Goal: Transaction & Acquisition: Purchase product/service

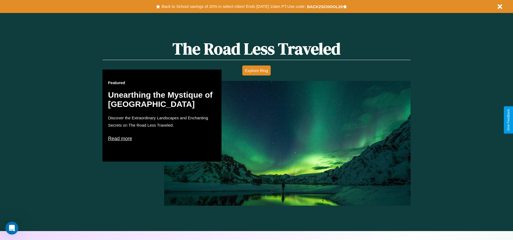
scroll to position [309, 0]
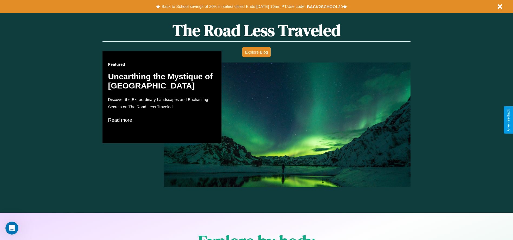
click at [162, 120] on p "Read more" at bounding box center [162, 120] width 108 height 9
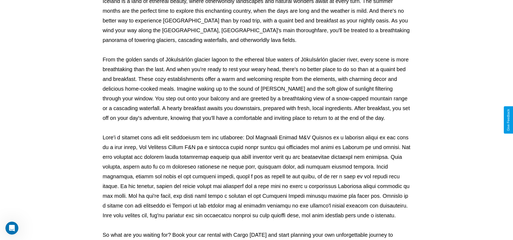
scroll to position [179, 0]
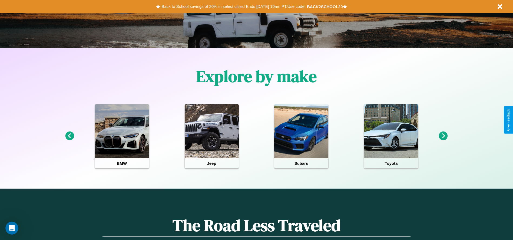
scroll to position [112, 0]
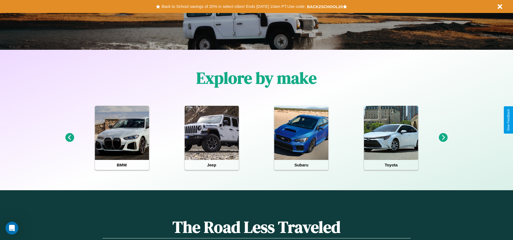
click at [443, 138] on icon at bounding box center [443, 137] width 9 height 9
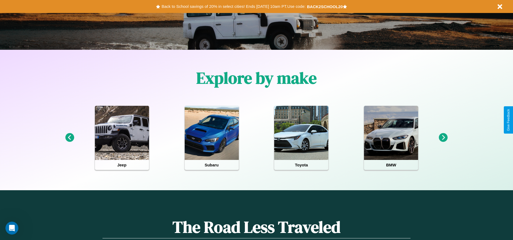
click at [443, 138] on icon at bounding box center [443, 137] width 9 height 9
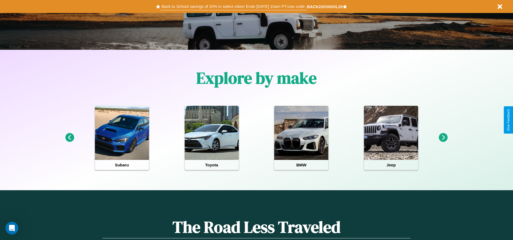
click at [233, 6] on button "Back to School savings of 20% in select cities! Ends 9/1 at 10am PT. Use code:" at bounding box center [233, 7] width 147 height 8
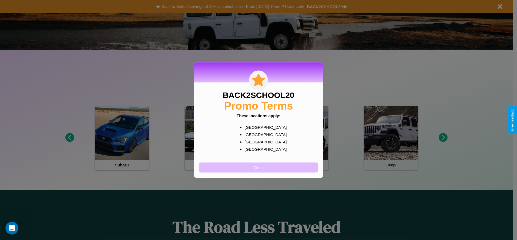
click at [258, 167] on button "Close" at bounding box center [258, 167] width 118 height 10
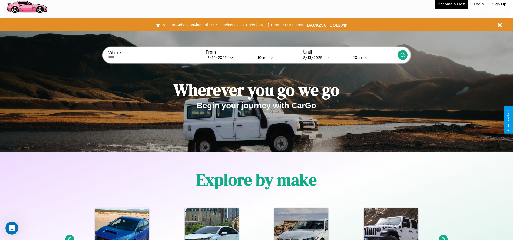
scroll to position [0, 0]
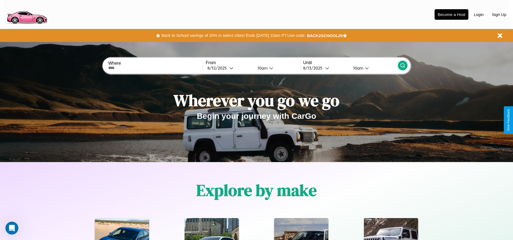
click at [155, 68] on input "text" at bounding box center [155, 68] width 94 height 4
type input "*******"
click at [229, 68] on div "8 / 12 / 2025" at bounding box center [218, 67] width 22 height 5
select select "*"
select select "****"
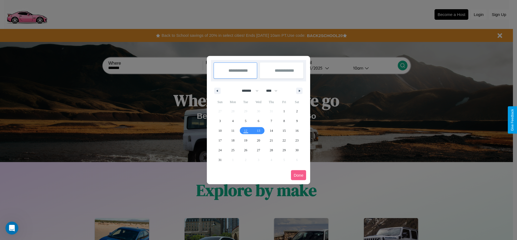
drag, startPoint x: 248, startPoint y: 91, endPoint x: 258, endPoint y: 108, distance: 20.9
click at [248, 91] on select "******* ******** ***** ***** *** **** **** ****** ********* ******* ******** **…" at bounding box center [249, 90] width 23 height 9
click at [258, 150] on span "27" at bounding box center [258, 150] width 3 height 10
type input "**********"
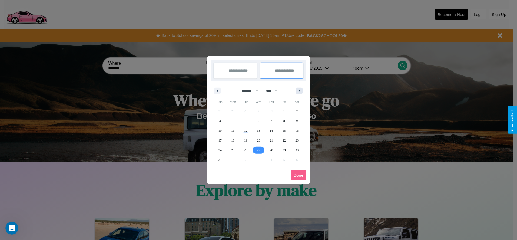
click at [299, 91] on icon "button" at bounding box center [300, 91] width 3 height 2
select select "*"
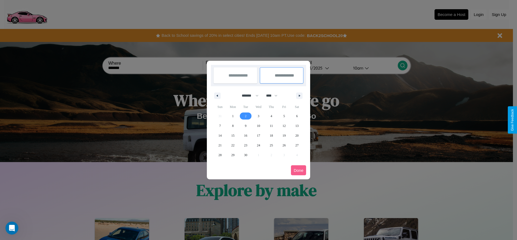
click at [246, 116] on span "2" at bounding box center [246, 116] width 2 height 10
type input "**********"
select select "*"
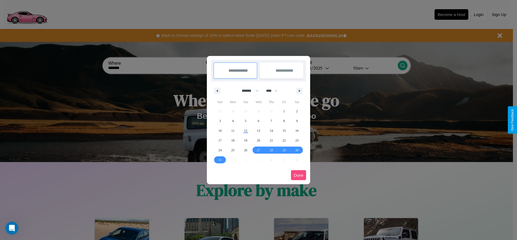
click at [299, 175] on button "Done" at bounding box center [298, 175] width 15 height 10
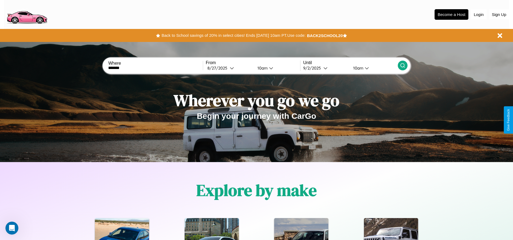
click at [261, 68] on div "10am" at bounding box center [262, 67] width 14 height 5
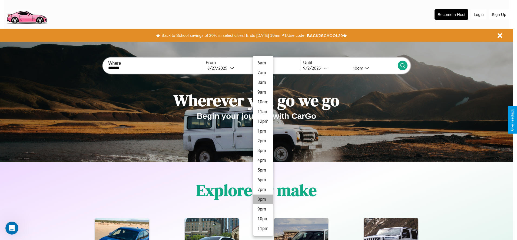
click at [263, 199] on li "8pm" at bounding box center [263, 199] width 20 height 10
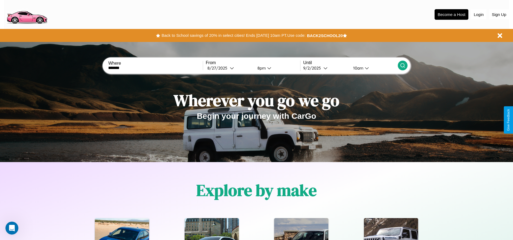
click at [357, 68] on div "10am" at bounding box center [357, 67] width 14 height 5
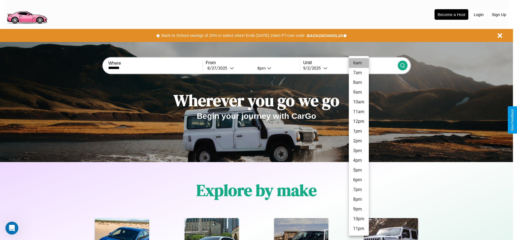
click at [359, 63] on li "6am" at bounding box center [359, 63] width 20 height 10
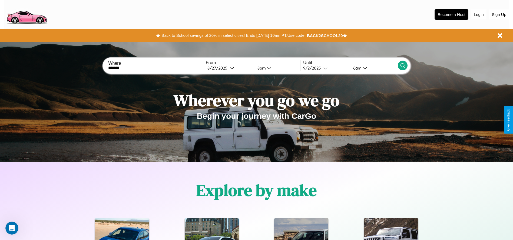
click at [402, 65] on icon at bounding box center [402, 65] width 5 height 5
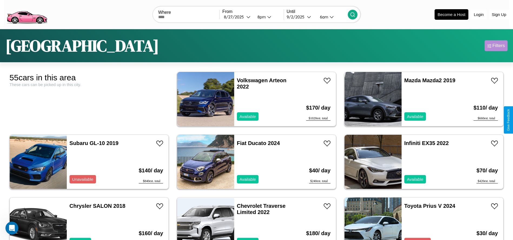
click at [496, 46] on div "Filters" at bounding box center [498, 45] width 12 height 5
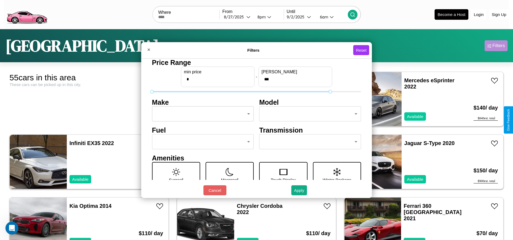
type input "***"
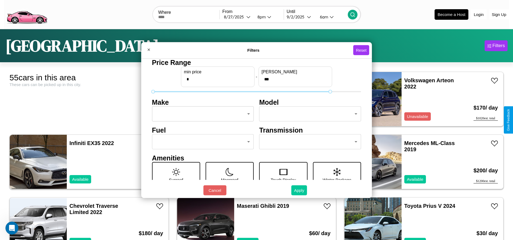
type input "*"
click at [299, 190] on button "Apply" at bounding box center [299, 190] width 16 height 10
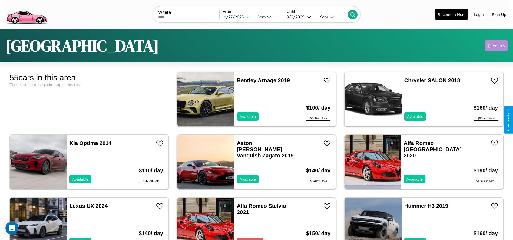
click at [496, 46] on div "Filters" at bounding box center [498, 45] width 12 height 5
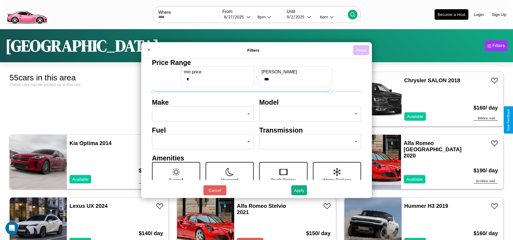
click at [362, 50] on button "Reset" at bounding box center [361, 50] width 16 height 10
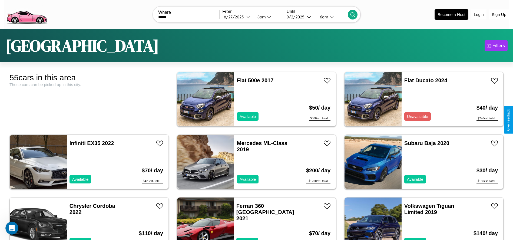
type input "*****"
click at [352, 14] on icon at bounding box center [352, 14] width 5 height 5
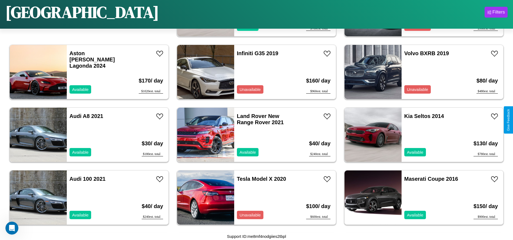
scroll to position [186, 0]
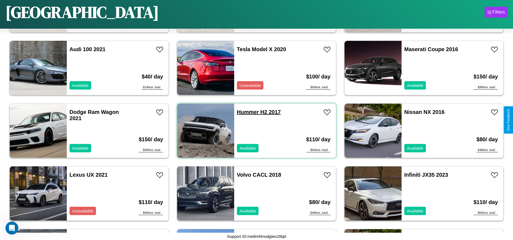
click at [246, 112] on link "Hummer H2 2017" at bounding box center [259, 112] width 44 height 6
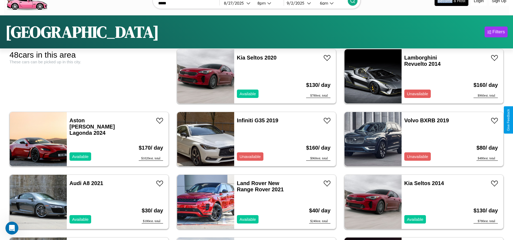
scroll to position [60, 0]
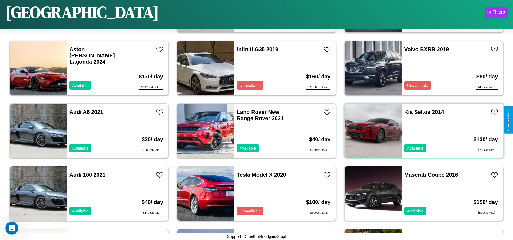
click at [420, 131] on div "Kia Seltos 2014 Available" at bounding box center [433, 131] width 62 height 54
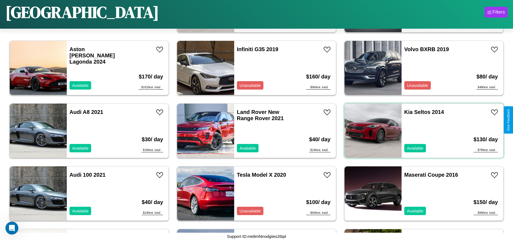
click at [420, 131] on div "Kia Seltos 2014 Available" at bounding box center [433, 131] width 62 height 54
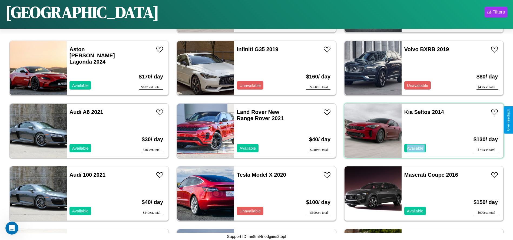
click at [420, 131] on div "Kia Seltos 2014 Available" at bounding box center [433, 131] width 62 height 54
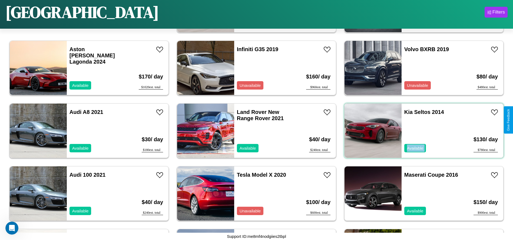
click at [420, 131] on div "Kia Seltos 2014 Available" at bounding box center [433, 131] width 62 height 54
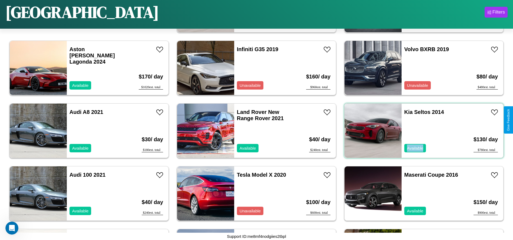
click at [420, 131] on div "Kia Seltos 2014 Available" at bounding box center [433, 131] width 62 height 54
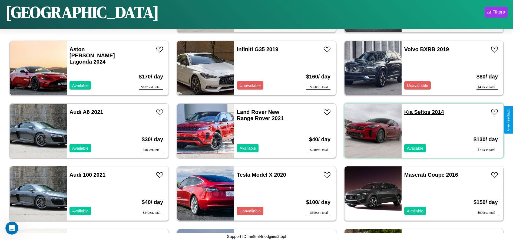
click at [405, 112] on link "Kia Seltos 2014" at bounding box center [424, 112] width 40 height 6
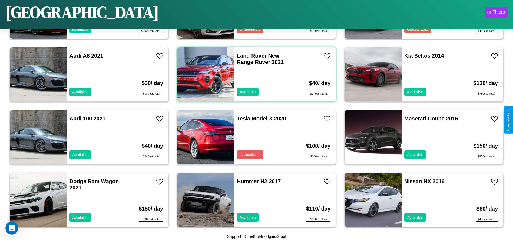
scroll to position [248, 0]
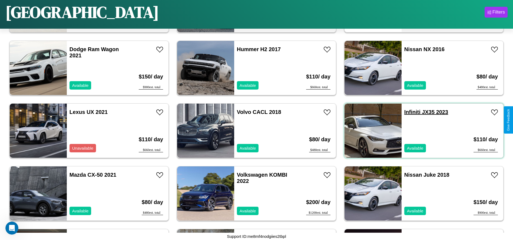
click at [409, 112] on link "Infiniti JX35 2023" at bounding box center [426, 112] width 44 height 6
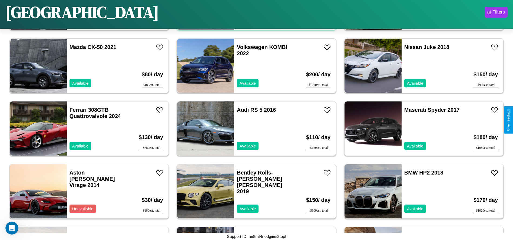
scroll to position [437, 0]
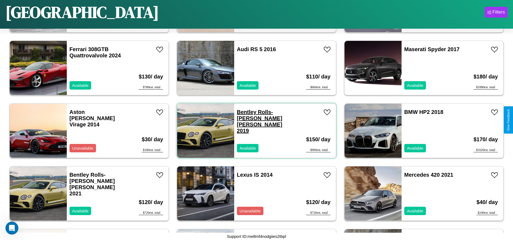
click at [244, 112] on link "Bentley Rolls-Royce Park Ward 2019" at bounding box center [259, 121] width 45 height 25
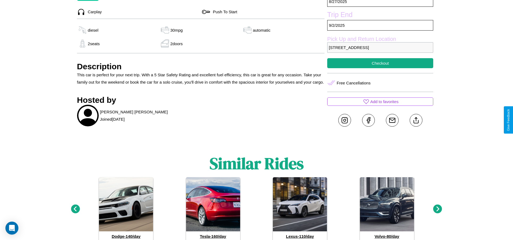
scroll to position [197, 0]
click at [416, 120] on line at bounding box center [416, 119] width 0 height 4
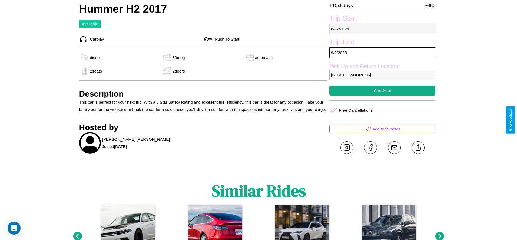
scroll to position [78, 0]
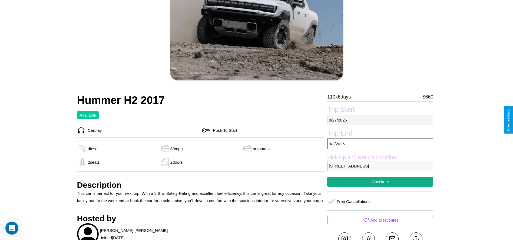
click at [380, 120] on p "8 / 27 / 2025" at bounding box center [380, 120] width 106 height 11
select select "*"
select select "****"
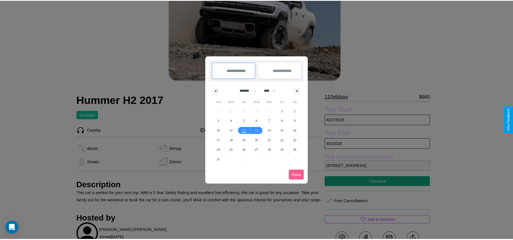
scroll to position [0, 0]
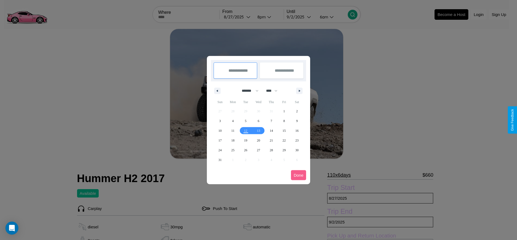
click at [237, 17] on div at bounding box center [258, 120] width 517 height 240
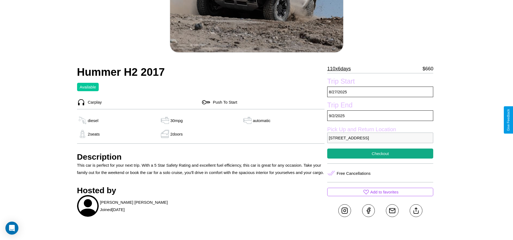
scroll to position [216, 0]
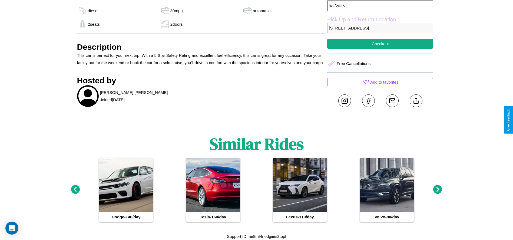
click at [437, 190] on icon at bounding box center [437, 189] width 9 height 9
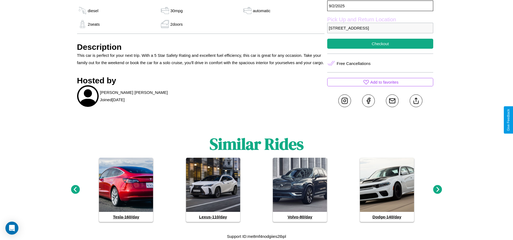
click at [437, 190] on icon at bounding box center [437, 189] width 9 height 9
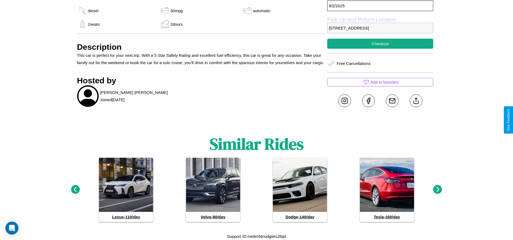
click at [437, 190] on icon at bounding box center [437, 189] width 9 height 9
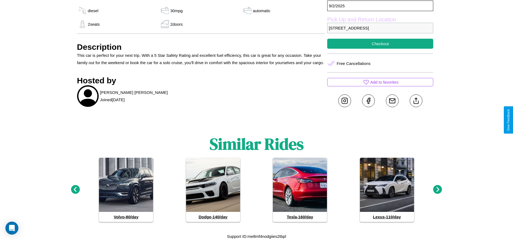
click at [75, 190] on icon at bounding box center [75, 189] width 9 height 9
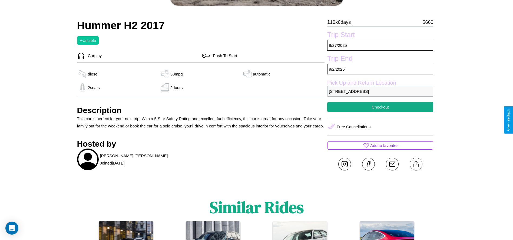
scroll to position [140, 0]
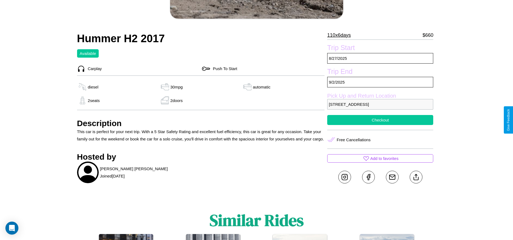
click at [380, 120] on button "Checkout" at bounding box center [380, 120] width 106 height 10
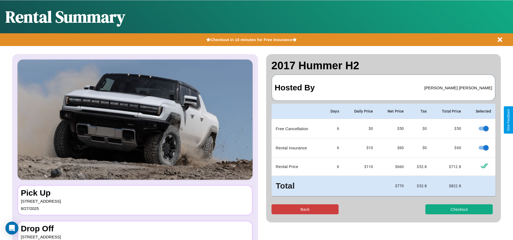
click at [305, 209] on button "Back" at bounding box center [304, 209] width 67 height 10
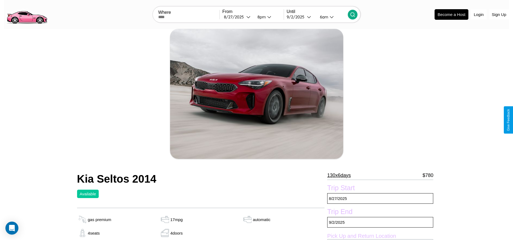
scroll to position [140, 0]
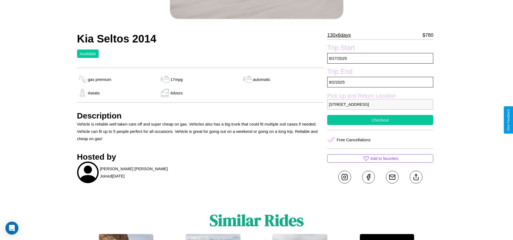
click at [380, 120] on button "Checkout" at bounding box center [380, 120] width 106 height 10
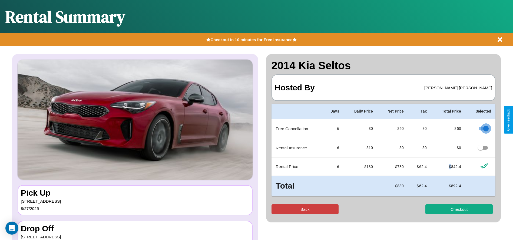
click at [305, 209] on button "Back" at bounding box center [304, 209] width 67 height 10
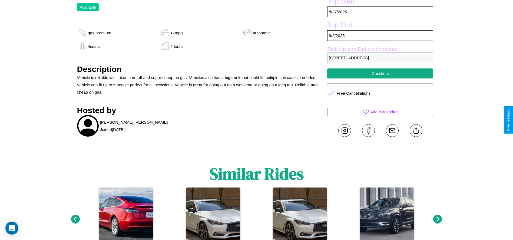
scroll to position [216, 0]
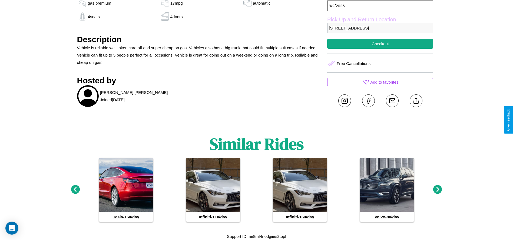
click at [75, 190] on icon at bounding box center [75, 189] width 9 height 9
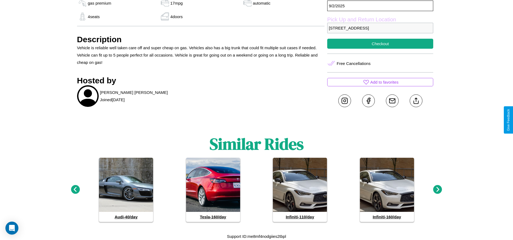
click at [437, 190] on icon at bounding box center [437, 189] width 9 height 9
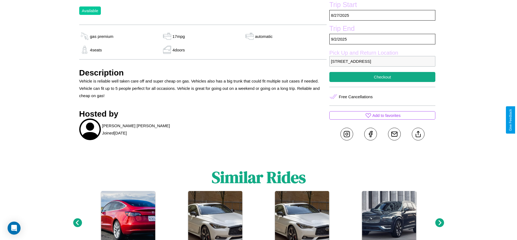
scroll to position [178, 0]
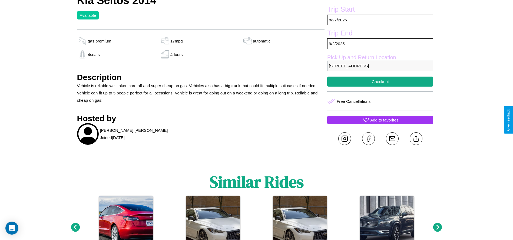
click at [380, 120] on p "Add to favorites" at bounding box center [384, 119] width 28 height 7
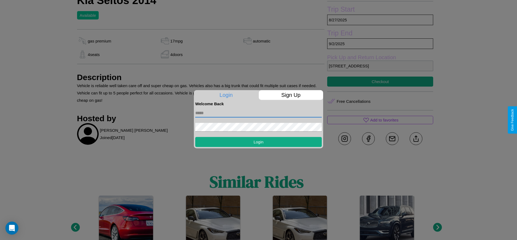
click at [258, 113] on input "text" at bounding box center [258, 113] width 127 height 9
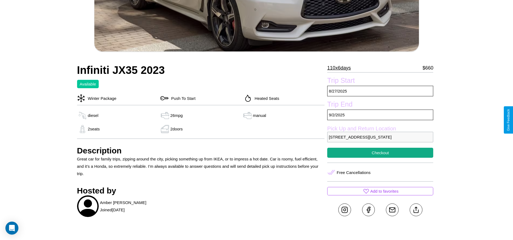
scroll to position [231, 0]
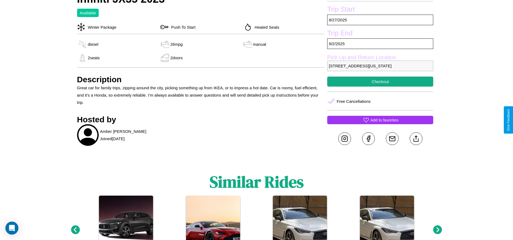
click at [380, 120] on p "Add to favorites" at bounding box center [384, 119] width 28 height 7
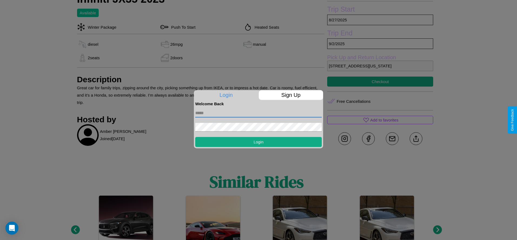
click at [258, 113] on input "text" at bounding box center [258, 113] width 127 height 9
type input "**********"
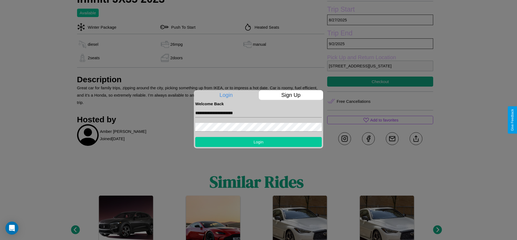
click at [258, 142] on button "Login" at bounding box center [258, 142] width 127 height 10
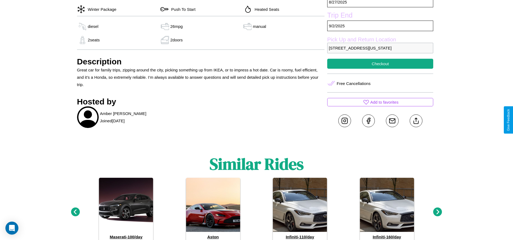
scroll to position [250, 0]
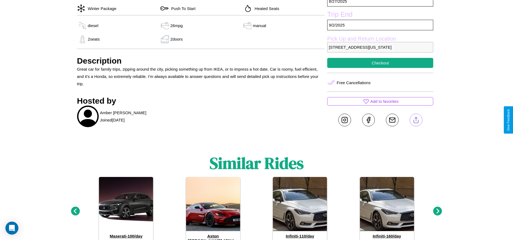
click at [416, 120] on line at bounding box center [416, 119] width 0 height 4
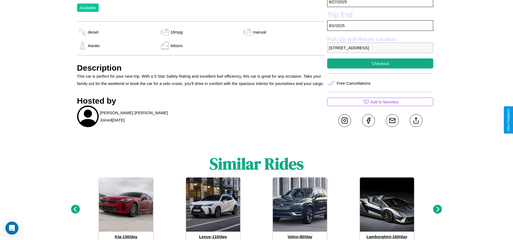
scroll to position [230, 0]
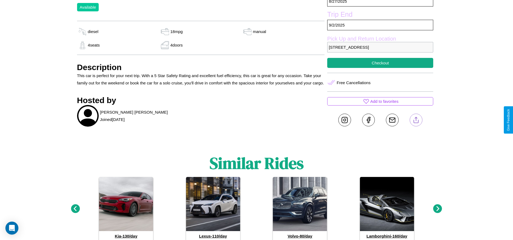
click at [416, 120] on line at bounding box center [416, 119] width 0 height 4
